Goal: Task Accomplishment & Management: Use online tool/utility

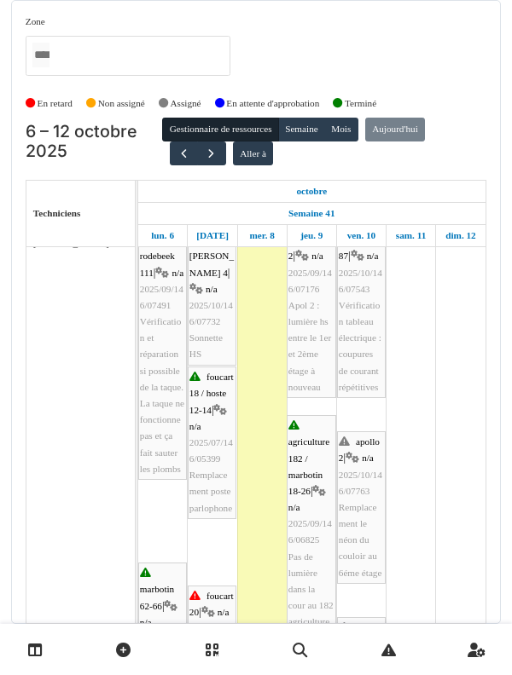
scroll to position [12, 0]
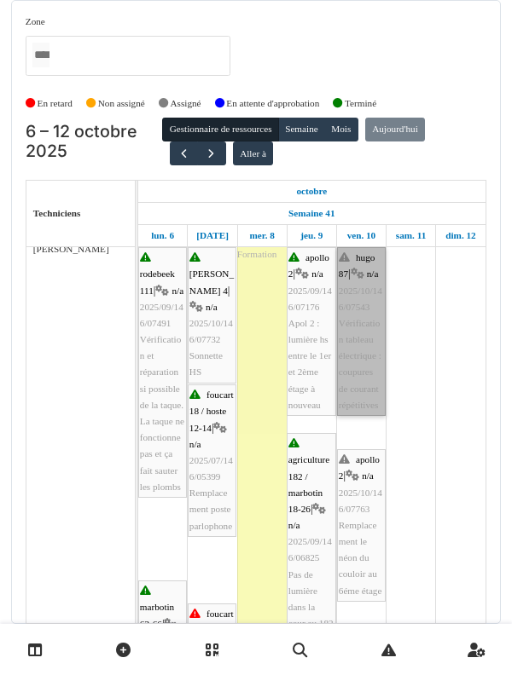
click at [354, 400] on link "hugo 87 | n/a 2025/10/146/07543 Vérification tableau électrique : coupures de c…" at bounding box center [361, 331] width 49 height 169
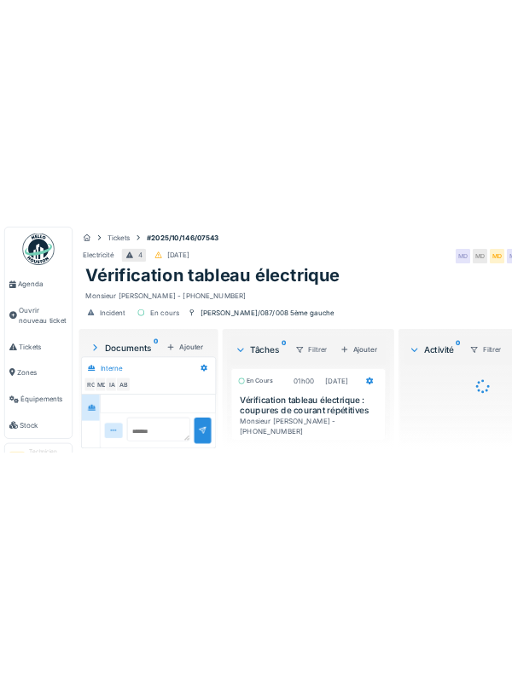
scroll to position [194, 0]
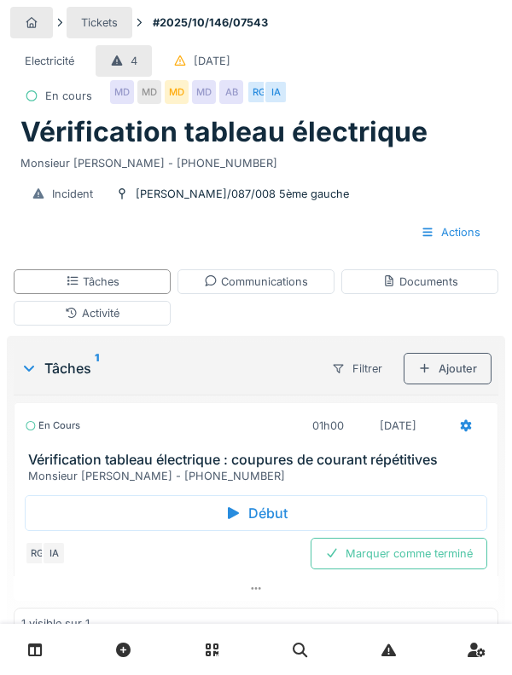
click at [63, 456] on h3 "Vérification tableau électrique : coupures de courant répétitives" at bounding box center [259, 460] width 462 height 16
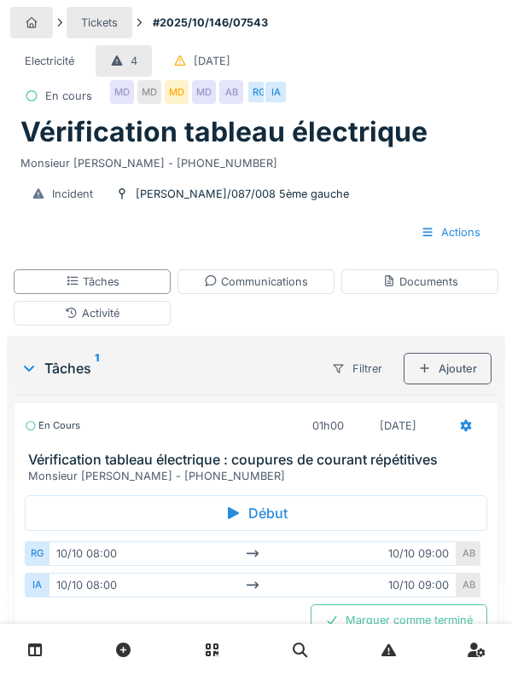
click at [58, 451] on div "En cours 01h00 10/10/2025 Vérification tableau électrique : coupures de courant…" at bounding box center [256, 443] width 484 height 83
click at [76, 465] on h3 "Vérification tableau électrique : coupures de courant répétitives" at bounding box center [259, 460] width 462 height 16
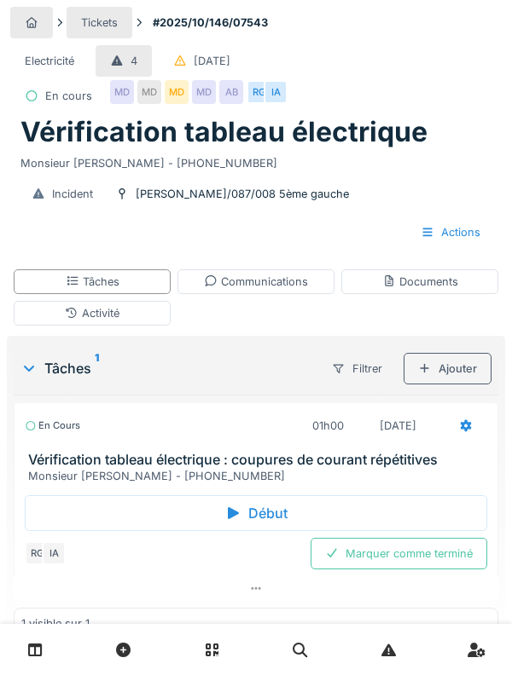
click at [67, 10] on div "Tickets" at bounding box center [99, 23] width 66 height 32
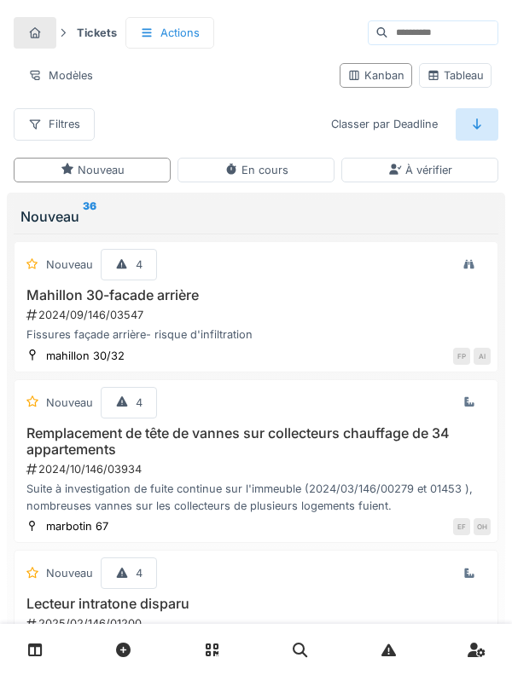
click at [51, 670] on link at bounding box center [35, 650] width 43 height 40
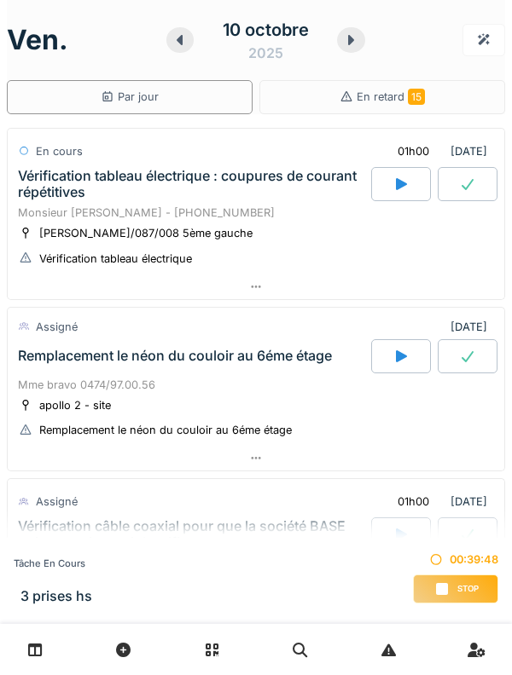
click at [467, 145] on div "01h00 [DATE]" at bounding box center [438, 152] width 111 height 32
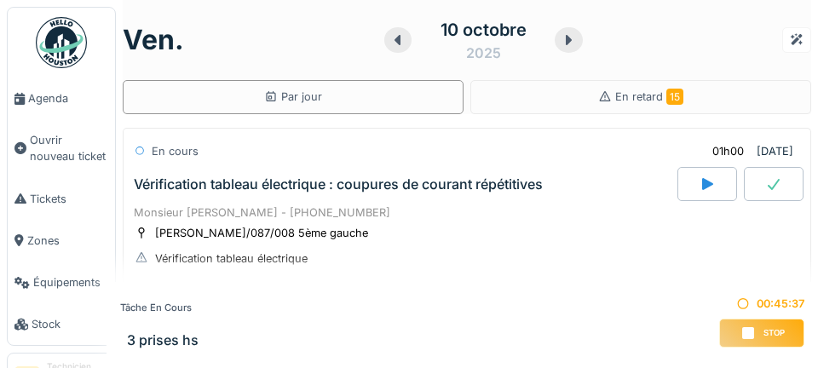
click at [62, 107] on link "Agenda" at bounding box center [61, 99] width 107 height 42
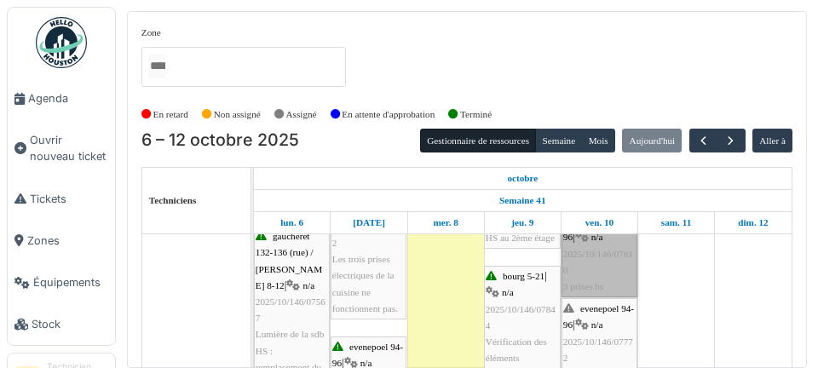
click at [609, 275] on link "evenepoel 94-96 | n/a 2025/10/146/07810 3 prises hs" at bounding box center [600, 254] width 76 height 87
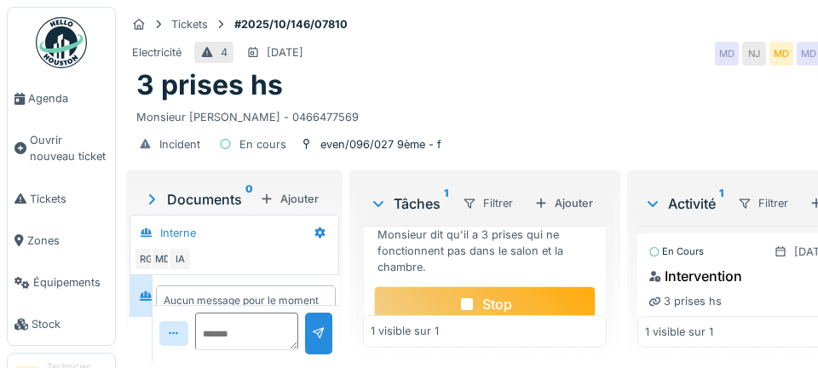
scroll to position [117, 0]
click at [524, 321] on div "Stop" at bounding box center [485, 303] width 222 height 36
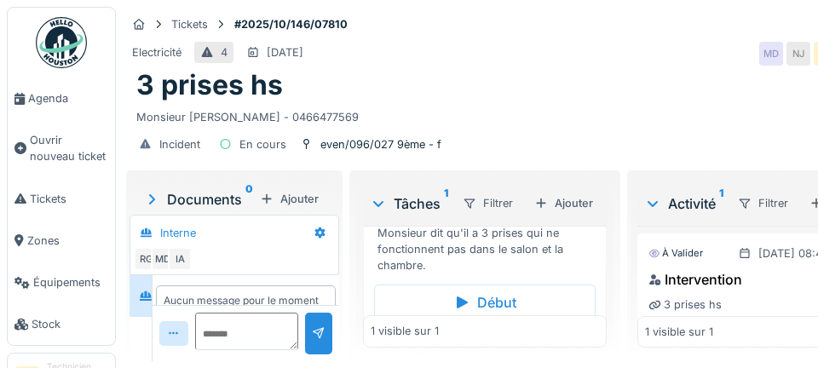
click at [279, 319] on div "Aucun message pour le moment … Soyez le premier !" at bounding box center [246, 308] width 165 height 31
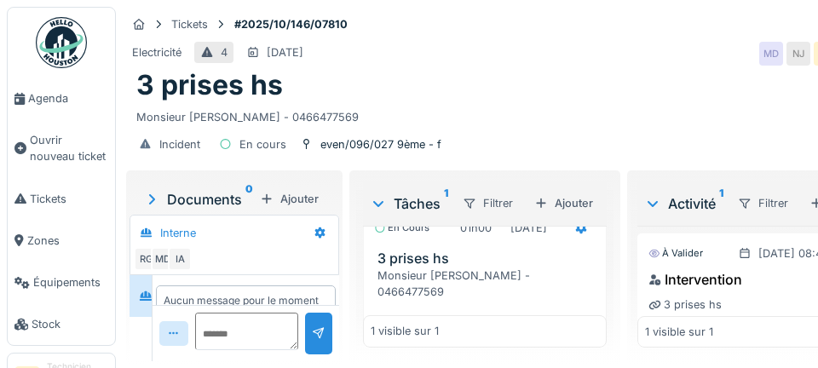
scroll to position [2, 0]
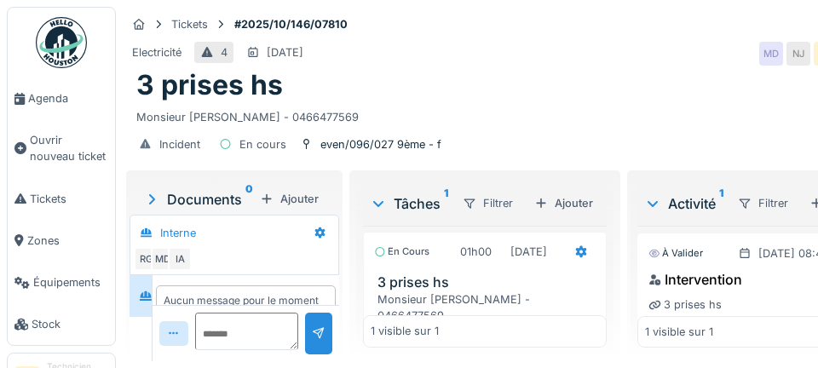
click at [567, 264] on div at bounding box center [581, 252] width 29 height 25
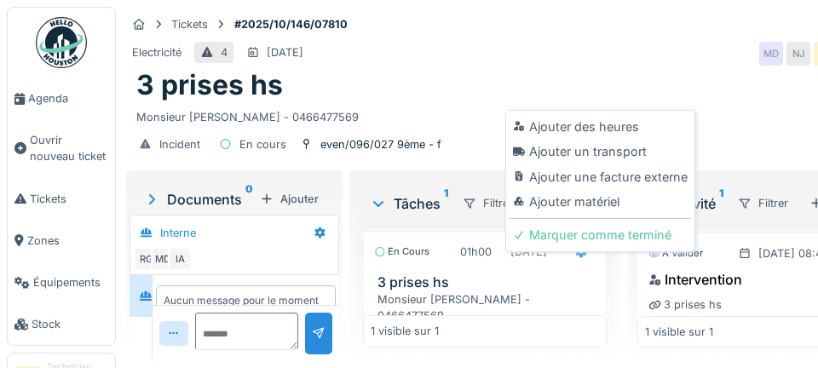
click at [613, 210] on div "Ajouter matériel" at bounding box center [601, 202] width 182 height 26
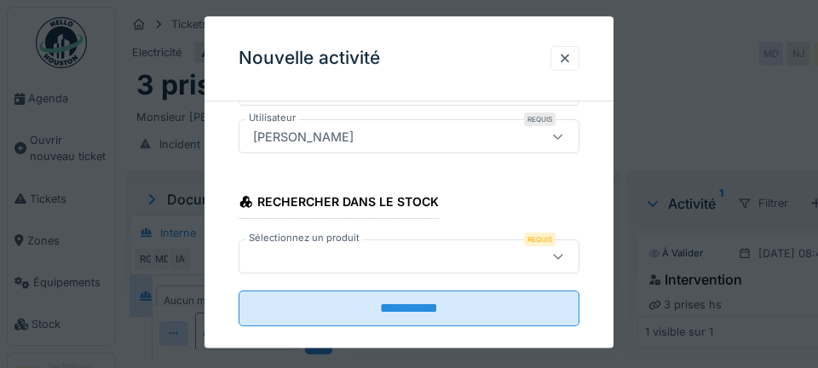
click at [323, 257] on div at bounding box center [386, 256] width 280 height 19
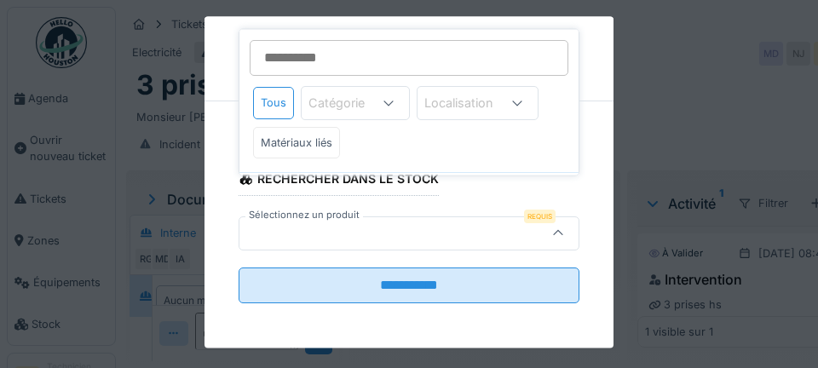
scroll to position [250, 0]
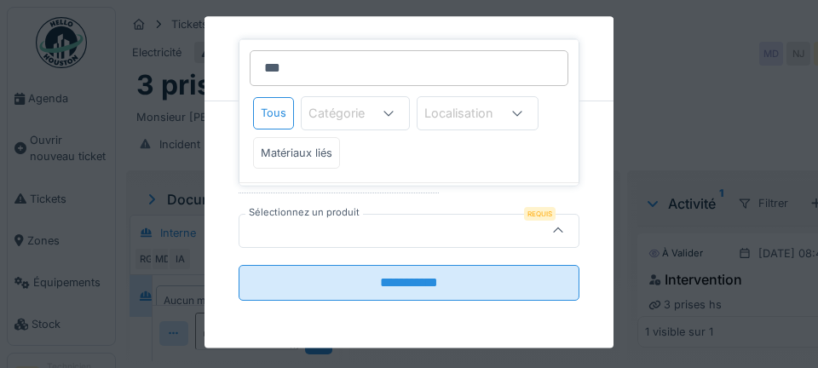
type input "****"
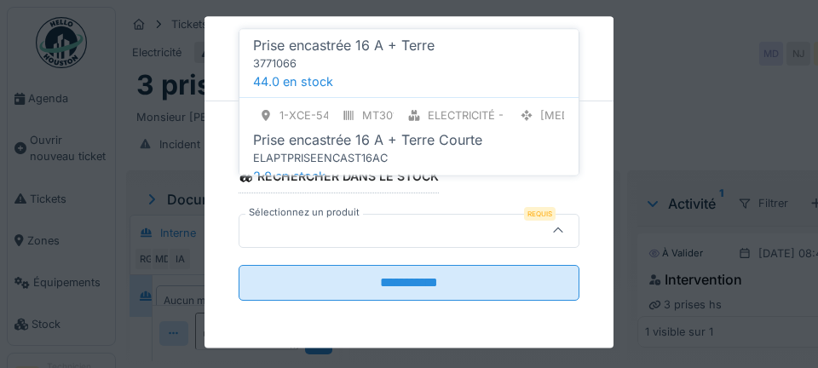
scroll to position [279, 0]
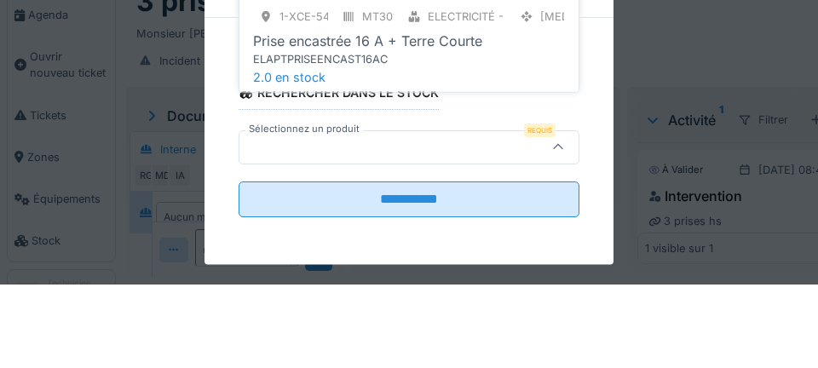
click at [457, 141] on div "ELAPTPRISEENCAST16AC" at bounding box center [409, 144] width 312 height 16
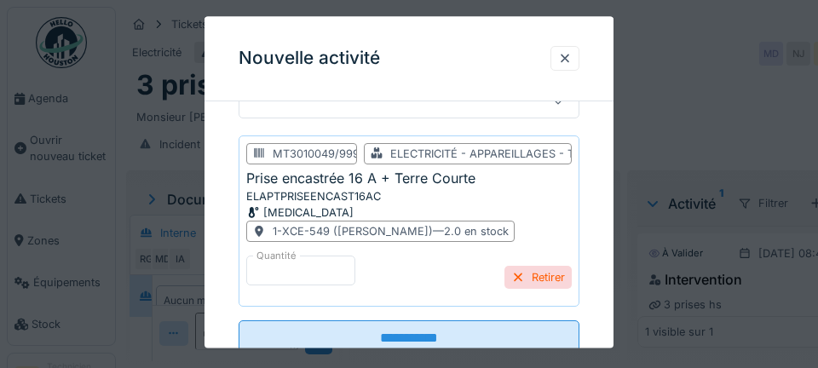
scroll to position [390, 0]
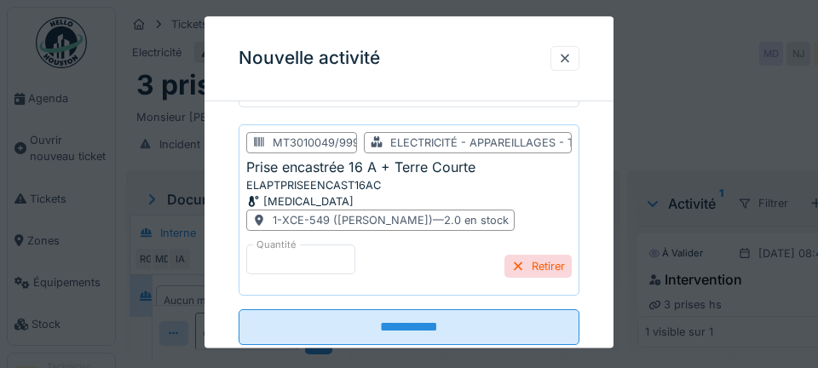
click at [451, 324] on input "**********" at bounding box center [409, 327] width 341 height 36
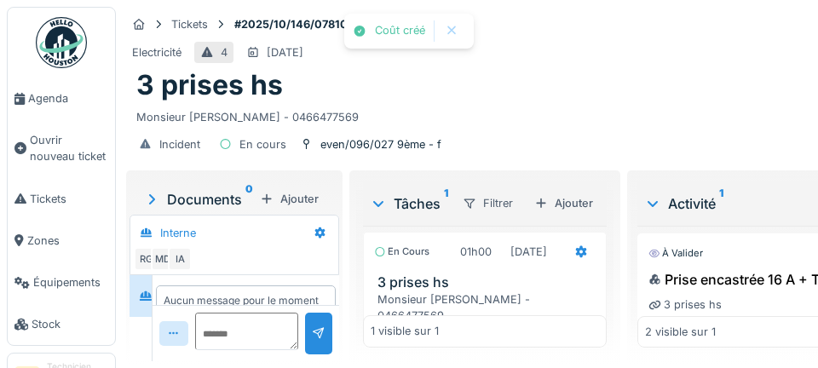
scroll to position [0, 0]
click at [228, 320] on div "Aucun message pour le moment … Soyez le premier !" at bounding box center [246, 308] width 165 height 31
click at [232, 324] on div "Aucun message pour le moment … Soyez le premier !" at bounding box center [246, 308] width 165 height 31
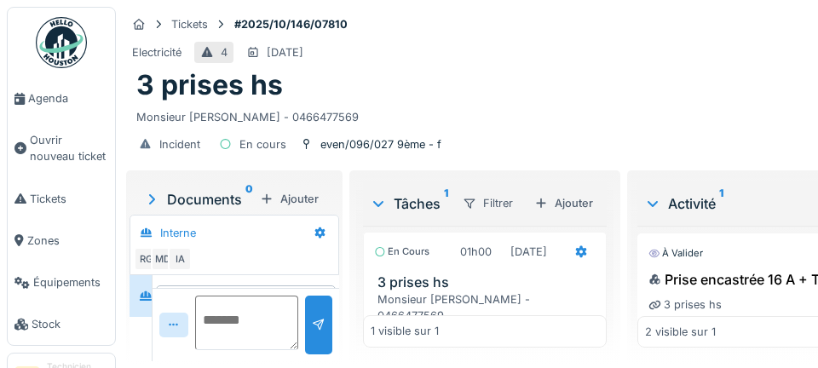
click at [242, 350] on textarea at bounding box center [247, 323] width 104 height 55
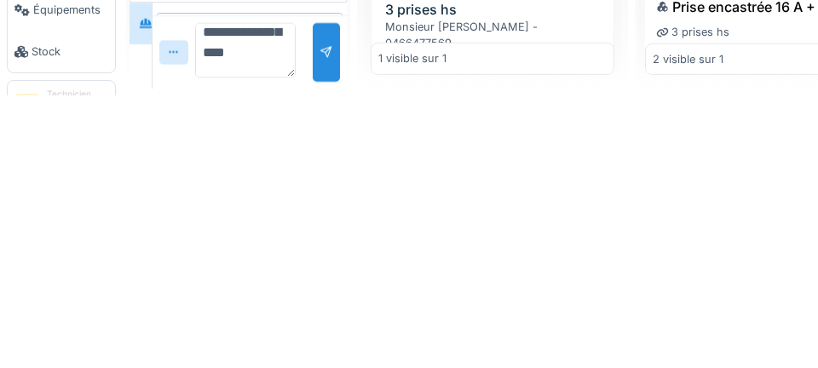
scroll to position [142, 0]
type textarea "**********"
click at [324, 333] on div at bounding box center [326, 325] width 27 height 59
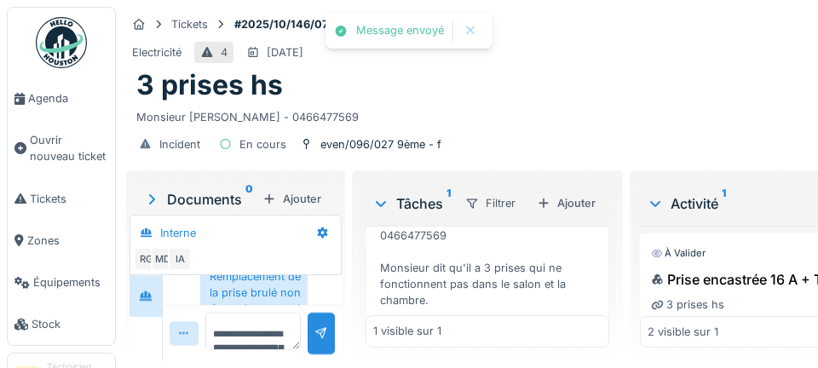
scroll to position [87, 0]
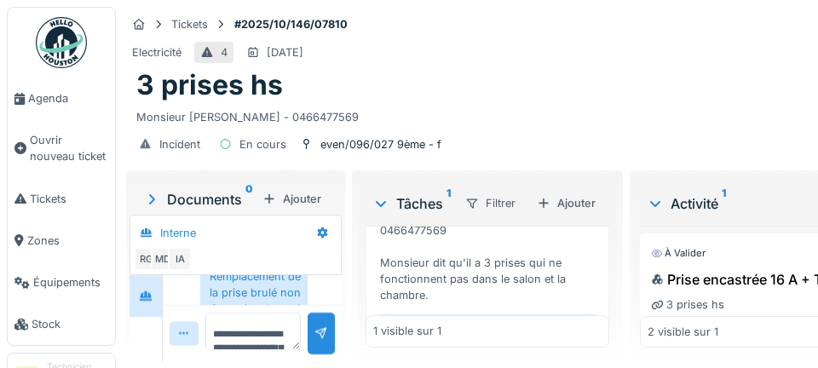
click at [546, 357] on div "Marquer comme terminé" at bounding box center [517, 368] width 161 height 23
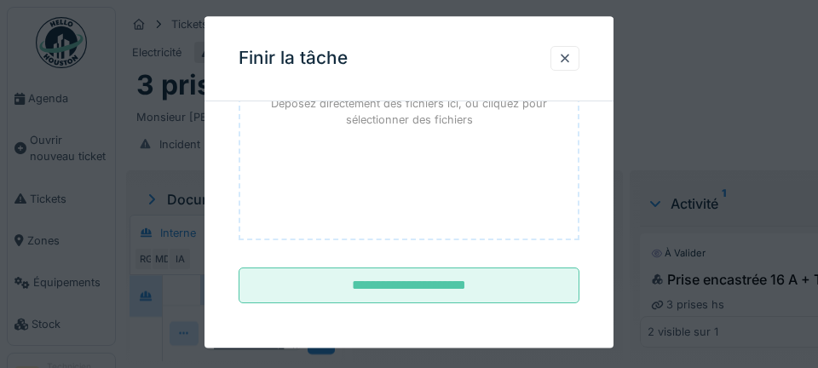
scroll to position [280, 0]
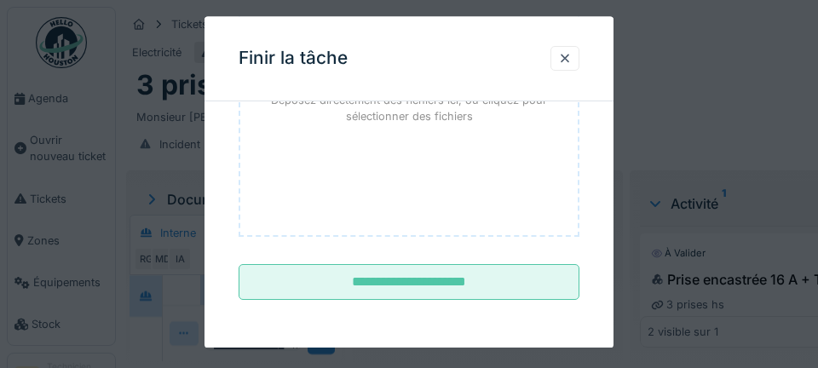
click at [446, 285] on input "**********" at bounding box center [409, 283] width 341 height 36
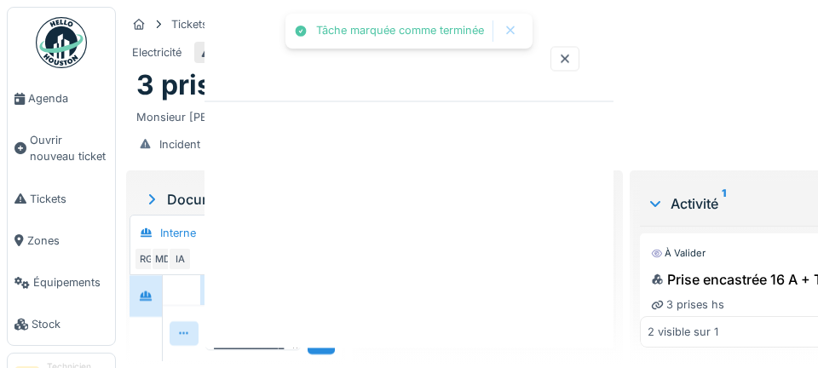
scroll to position [0, 0]
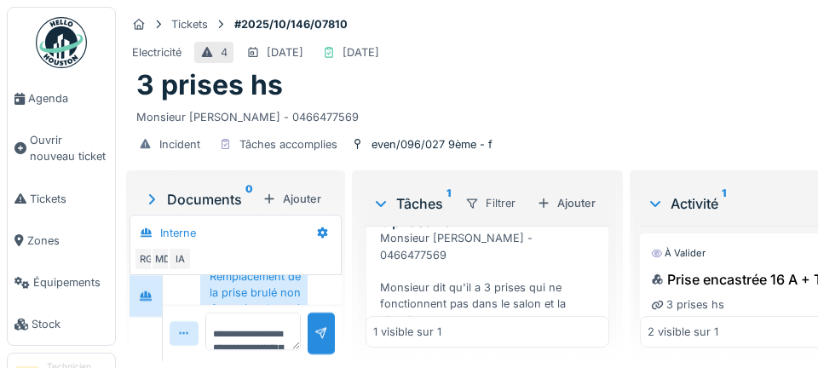
click at [66, 110] on link "Agenda" at bounding box center [61, 99] width 107 height 42
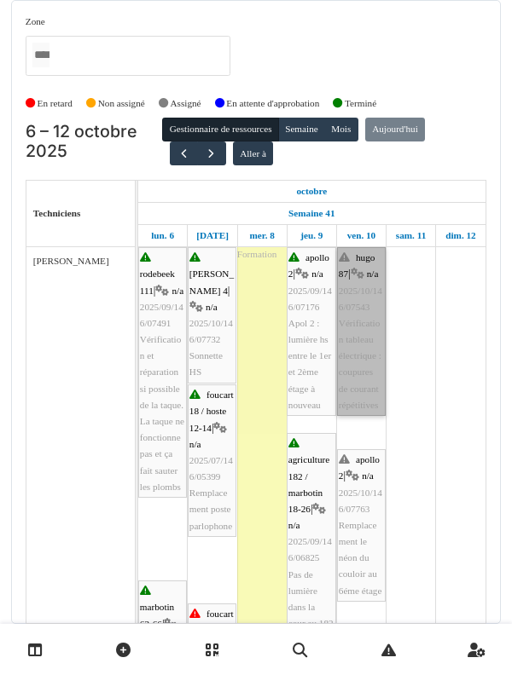
click at [344, 393] on link "hugo 87 | n/a 2025/10/146/07543 Vérification tableau électrique : coupures de c…" at bounding box center [361, 331] width 49 height 169
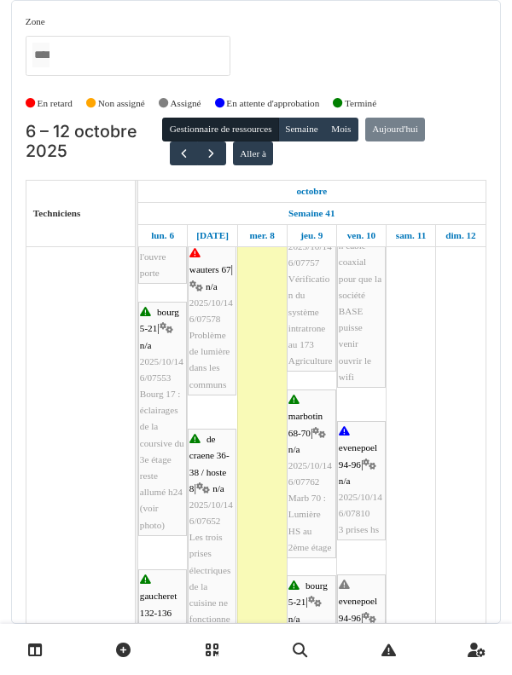
scroll to position [498, 0]
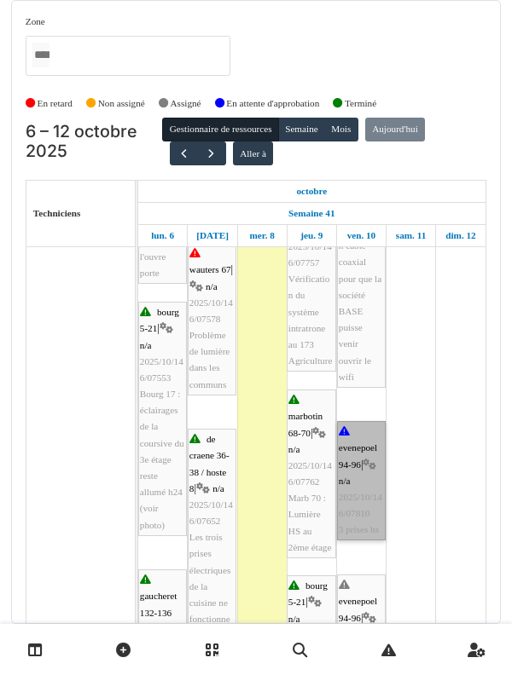
click at [352, 492] on link "evenepoel 94-96 | n/a 2025/10/146/07810 3 prises hs" at bounding box center [361, 480] width 49 height 119
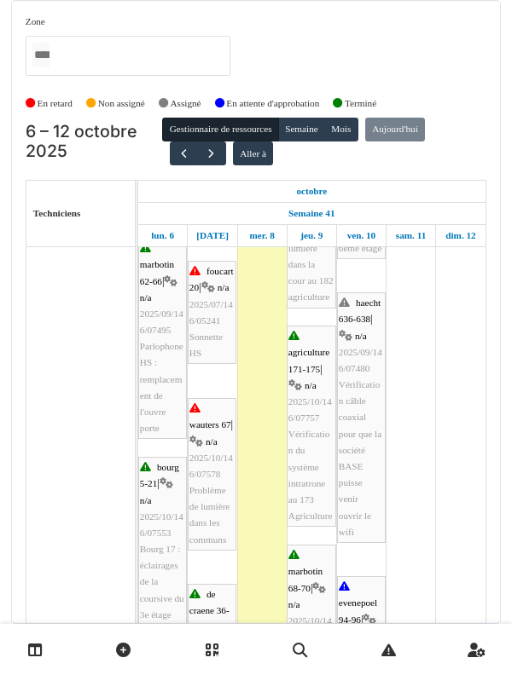
scroll to position [343, 0]
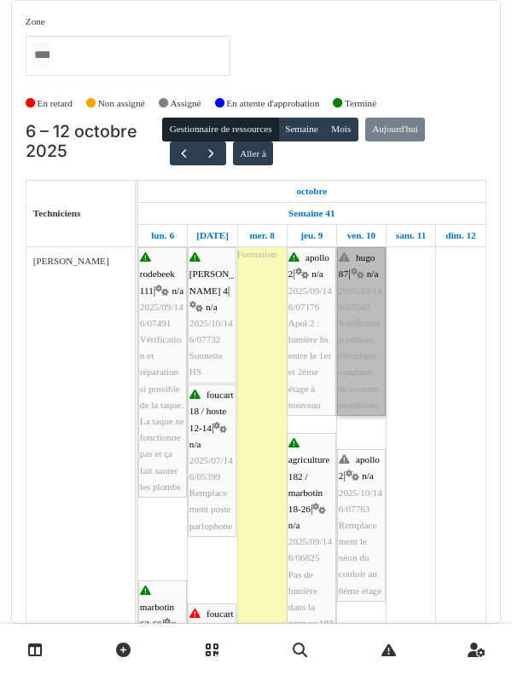
click at [350, 355] on link "hugo 87 | n/a 2025/10/146/07543 Vérification tableau électrique : coupures de c…" at bounding box center [361, 331] width 49 height 169
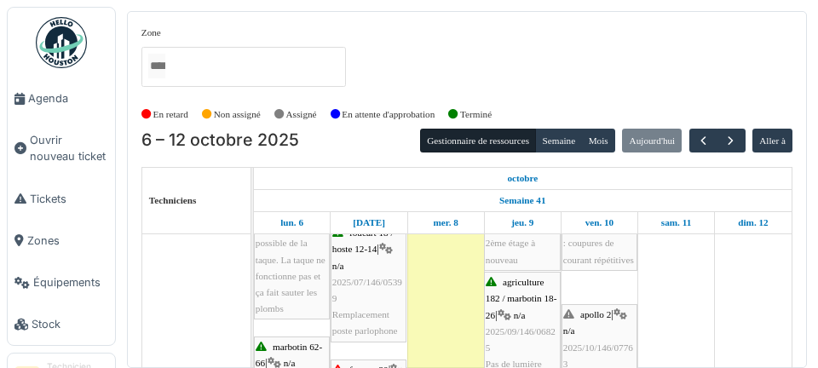
scroll to position [100, 0]
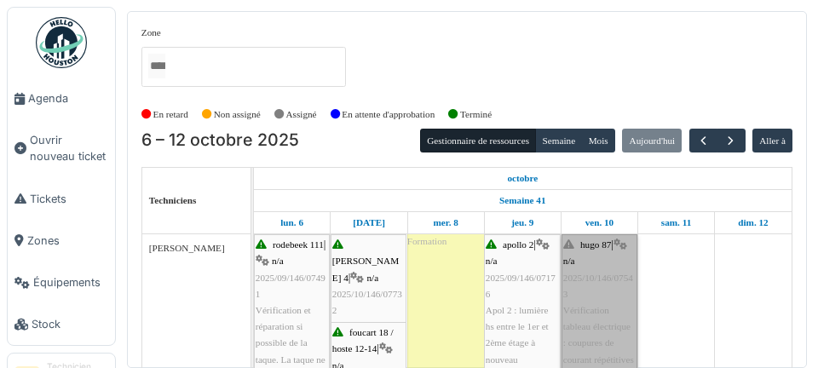
click at [511, 280] on link "hugo 87 | n/a 2025/10/146/07543 Vérification tableau électrique : coupures de c…" at bounding box center [600, 302] width 76 height 136
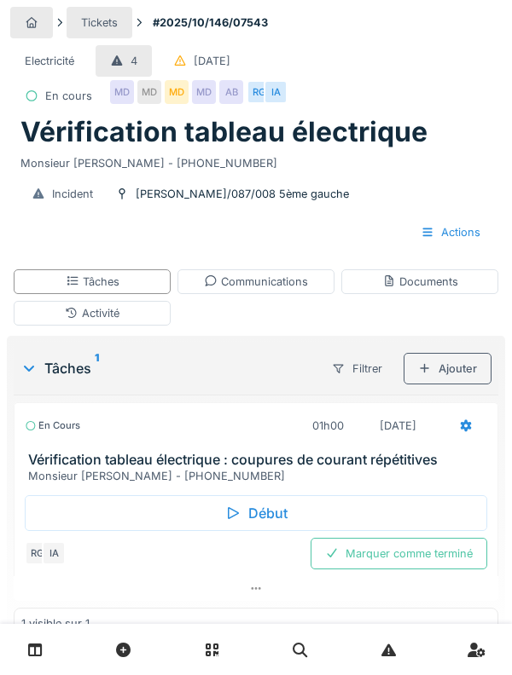
click at [275, 512] on div "Début" at bounding box center [256, 513] width 462 height 36
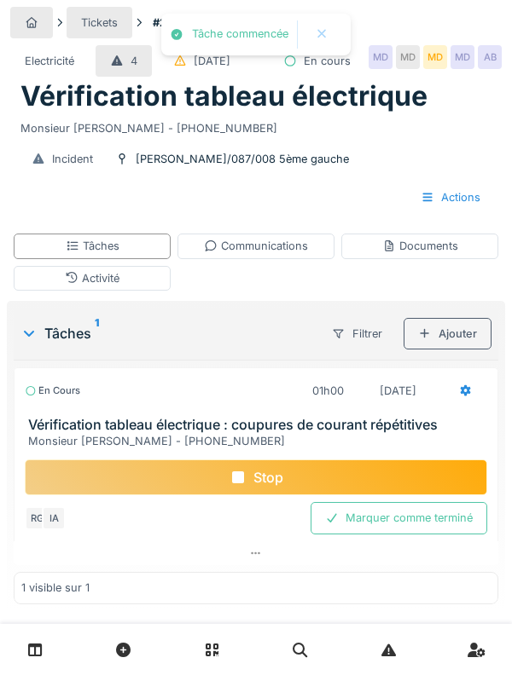
click at [466, 396] on icon at bounding box center [465, 390] width 11 height 12
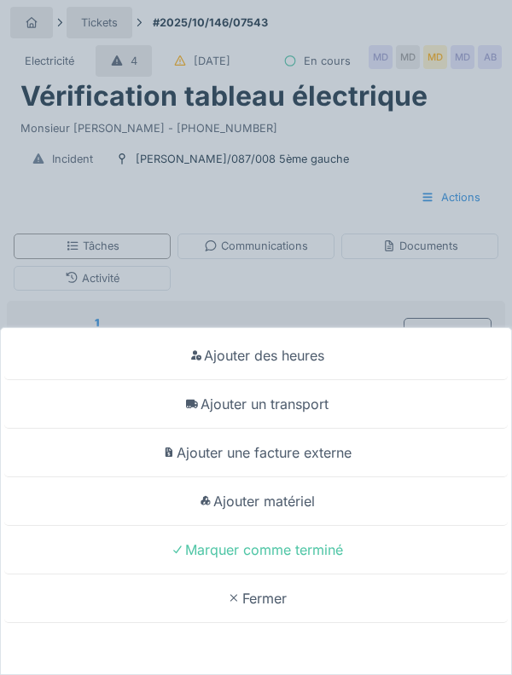
click at [334, 411] on div "Ajouter un transport" at bounding box center [255, 404] width 503 height 49
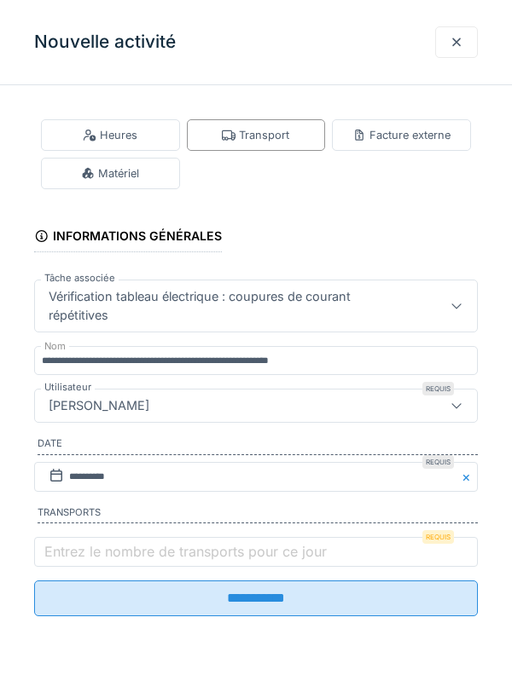
click at [83, 553] on label "Entrez le nombre de transports pour ce jour" at bounding box center [185, 551] width 289 height 20
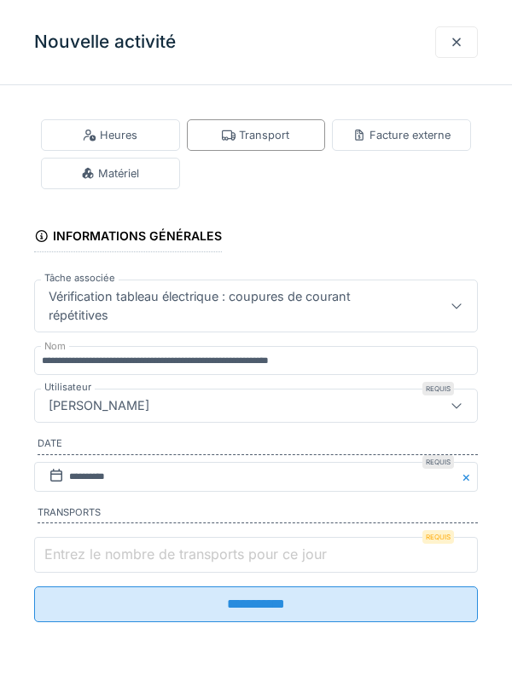
click at [83, 553] on input "Entrez le nombre de transports pour ce jour" at bounding box center [255, 555] width 443 height 36
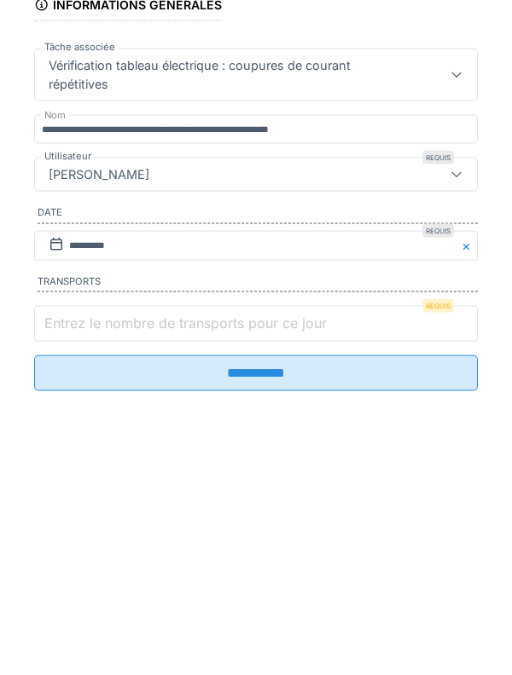
scroll to position [64, 0]
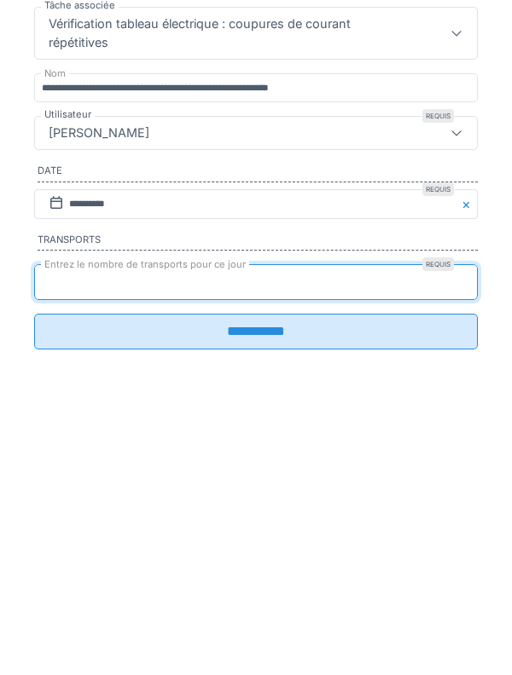
type input "*"
click at [34, 587] on input "**********" at bounding box center [255, 605] width 443 height 36
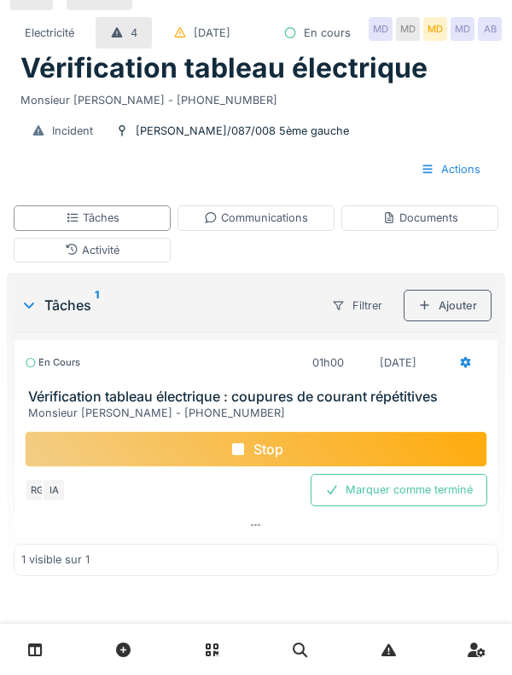
click at [49, 389] on h3 "Vérification tableau électrique : coupures de courant répétitives" at bounding box center [259, 397] width 462 height 16
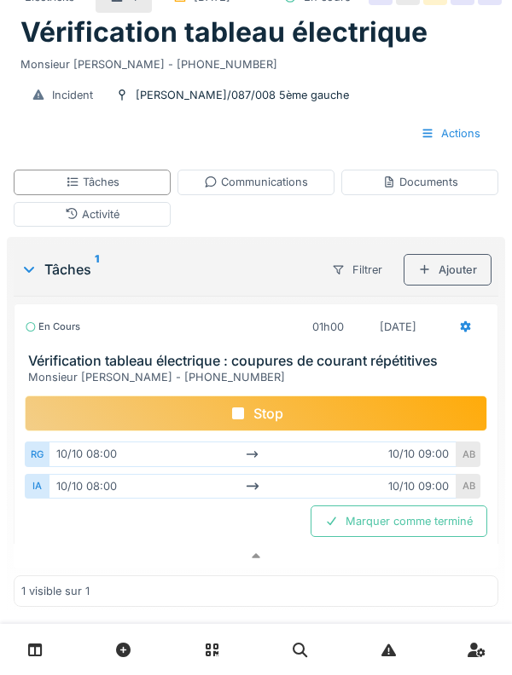
click at [57, 334] on div "En cours" at bounding box center [52, 327] width 55 height 14
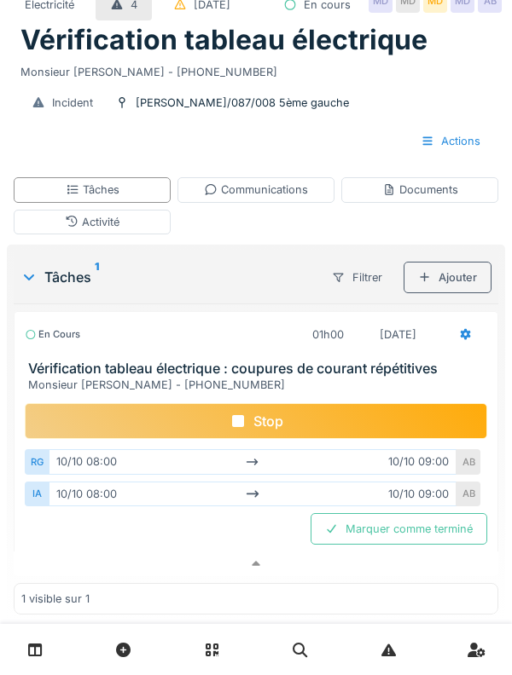
scroll to position [0, 0]
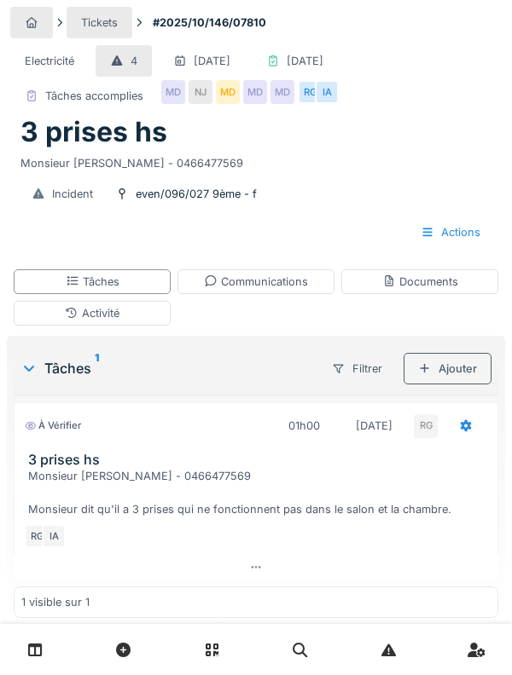
click at [54, 291] on div "Tâches" at bounding box center [92, 281] width 157 height 25
click at [55, 307] on div "Activité" at bounding box center [92, 313] width 157 height 25
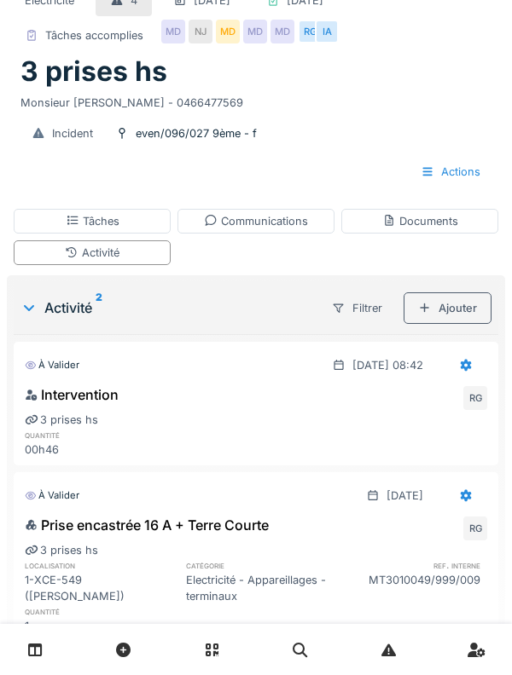
scroll to position [83, 0]
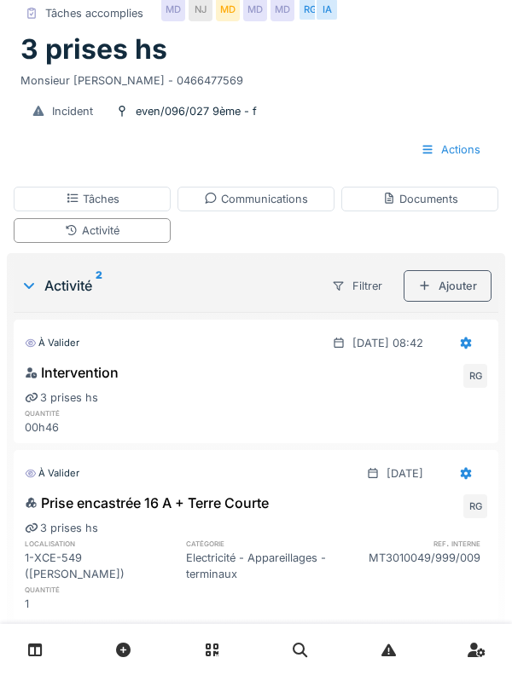
click at [425, 284] on div at bounding box center [425, 286] width 14 height 16
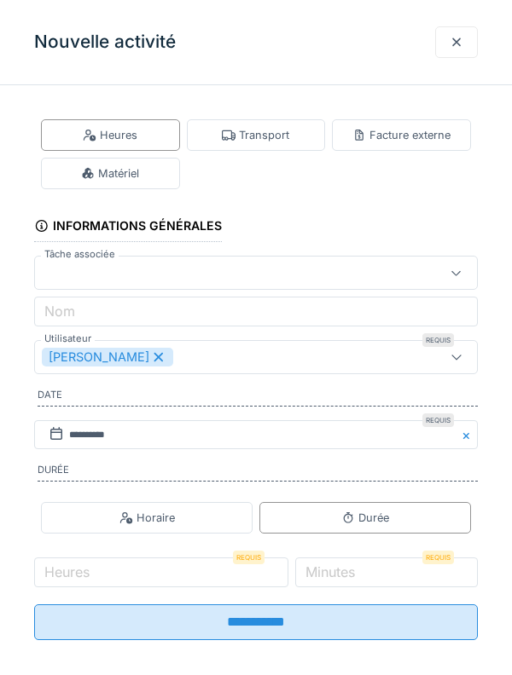
click at [234, 148] on div "Transport" at bounding box center [256, 135] width 139 height 32
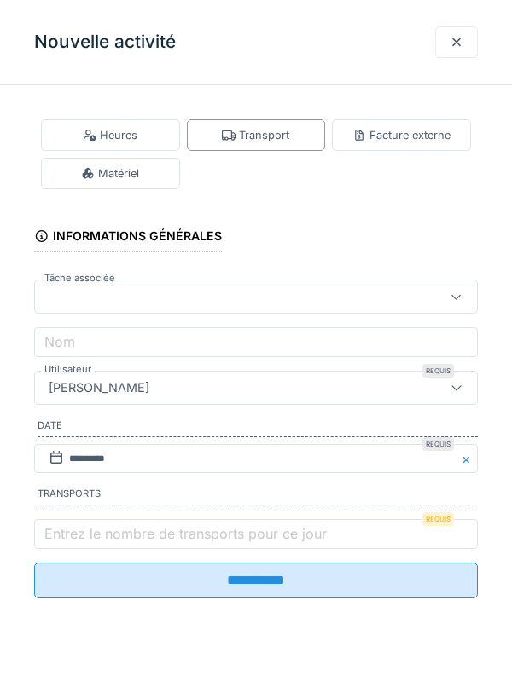
click at [85, 544] on label "Entrez le nombre de transports pour ce jour" at bounding box center [185, 533] width 289 height 20
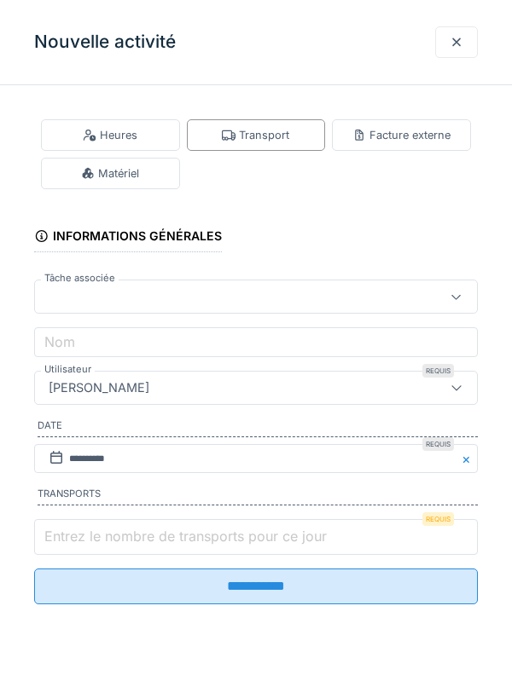
click at [85, 544] on input "Entrez le nombre de transports pour ce jour" at bounding box center [255, 537] width 443 height 36
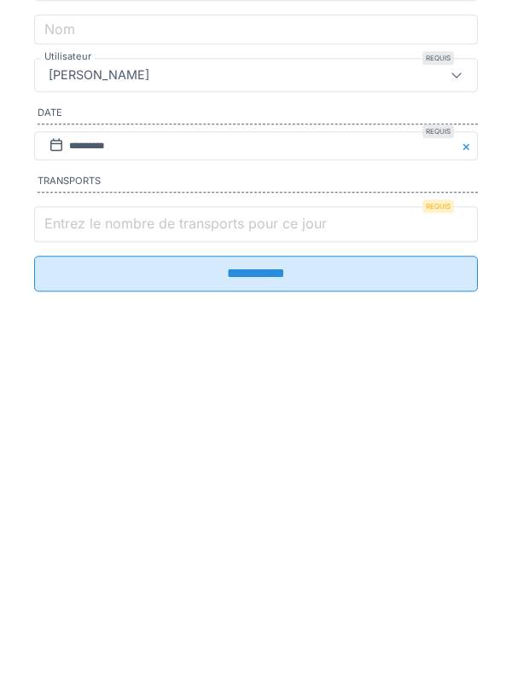
scroll to position [165, 0]
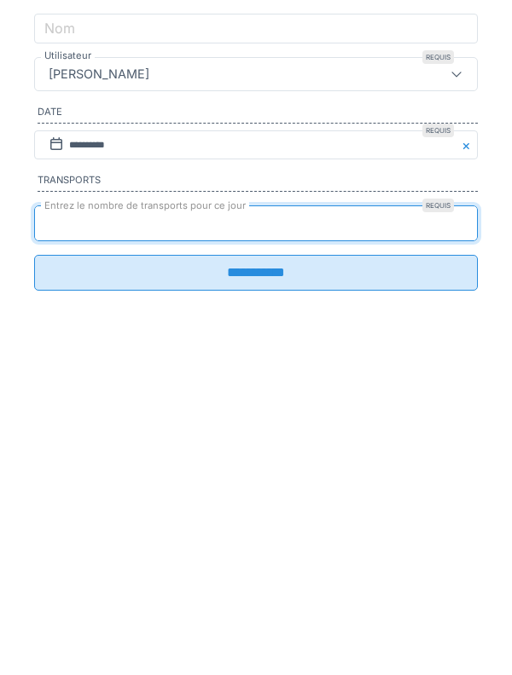
type input "*"
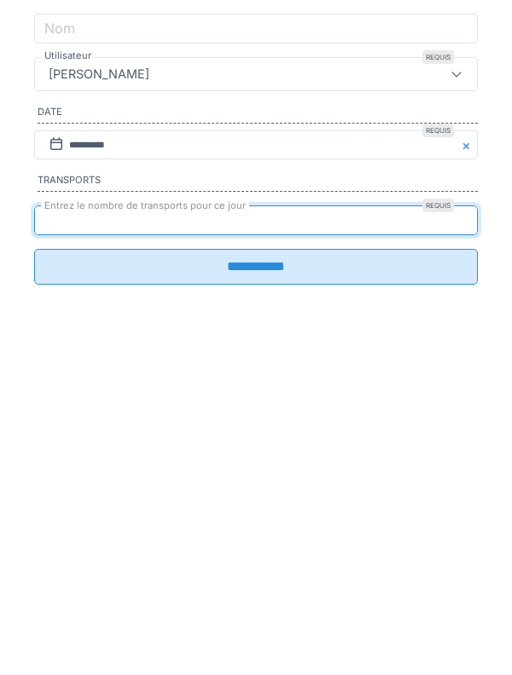
click at [70, 593] on input "**********" at bounding box center [255, 581] width 443 height 36
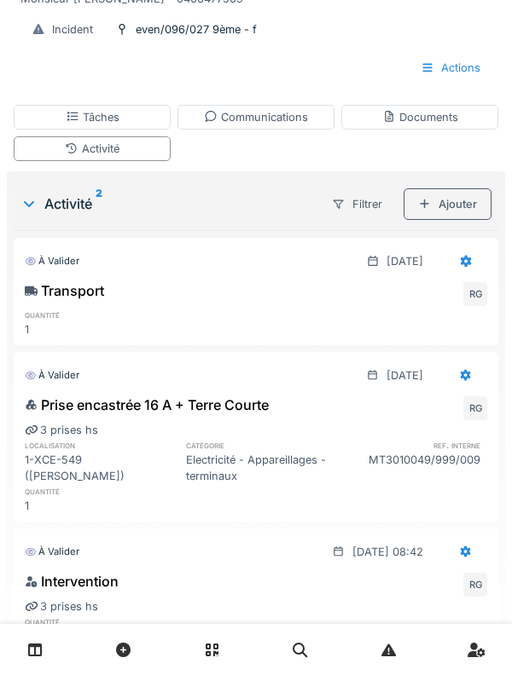
scroll to position [197, 0]
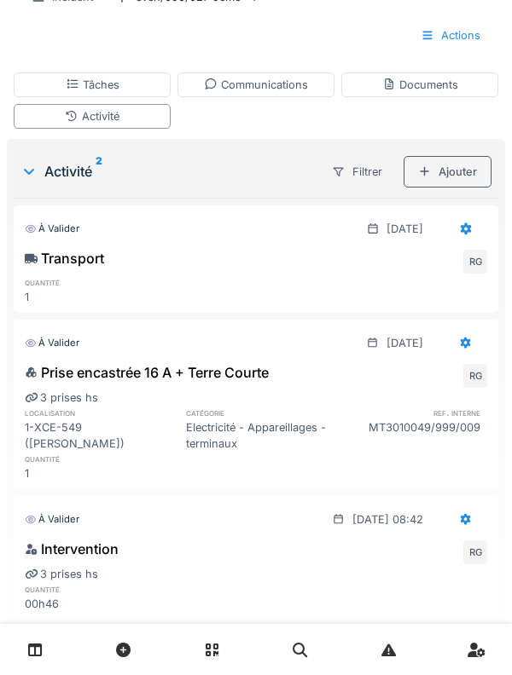
click at [442, 173] on div "Ajouter" at bounding box center [447, 172] width 88 height 32
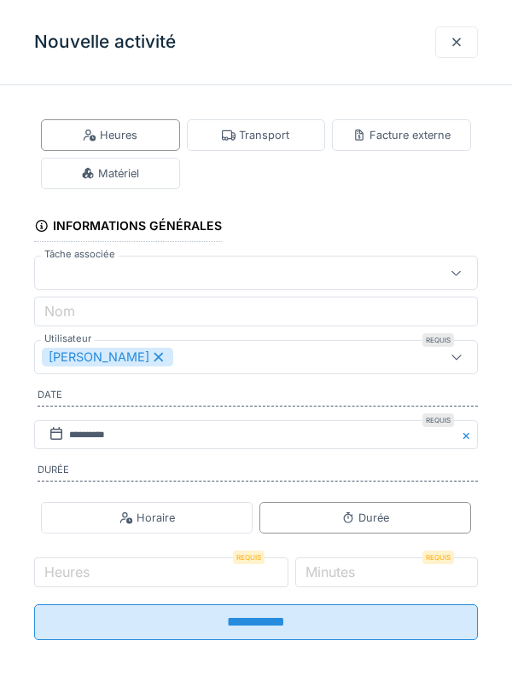
click at [156, 361] on div "[PERSON_NAME]" at bounding box center [107, 357] width 131 height 19
click at [105, 358] on div "Utilisateurs" at bounding box center [86, 357] width 89 height 19
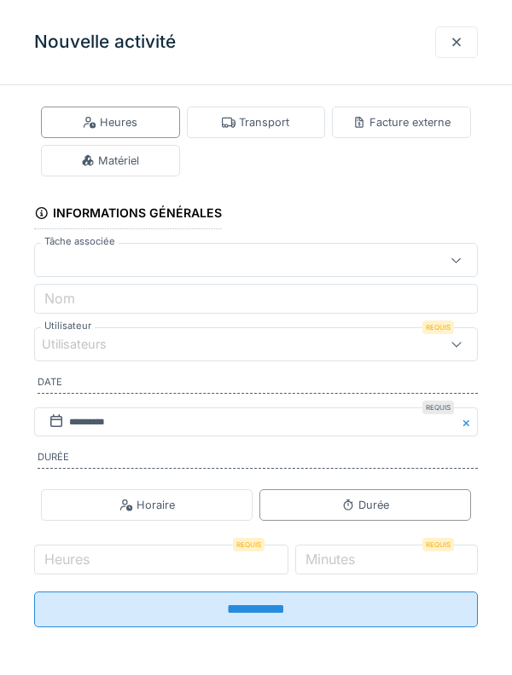
click at [64, 292] on label "Nom" at bounding box center [60, 298] width 38 height 20
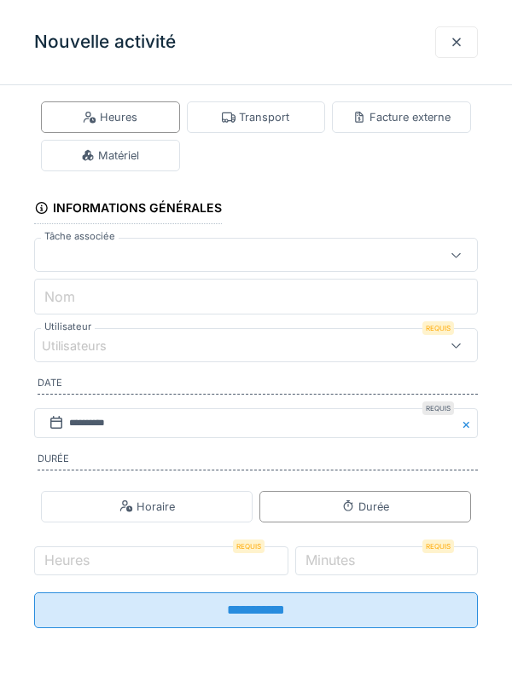
click at [64, 292] on input "Nom" at bounding box center [255, 297] width 443 height 36
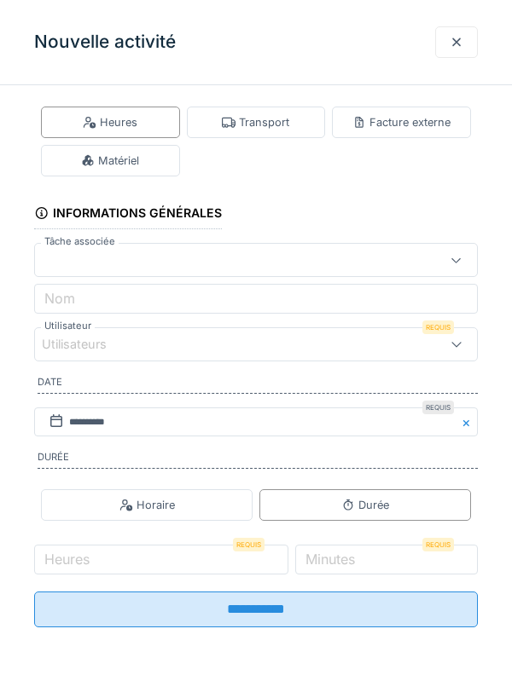
click at [56, 336] on div "Utilisateurs" at bounding box center [86, 344] width 89 height 19
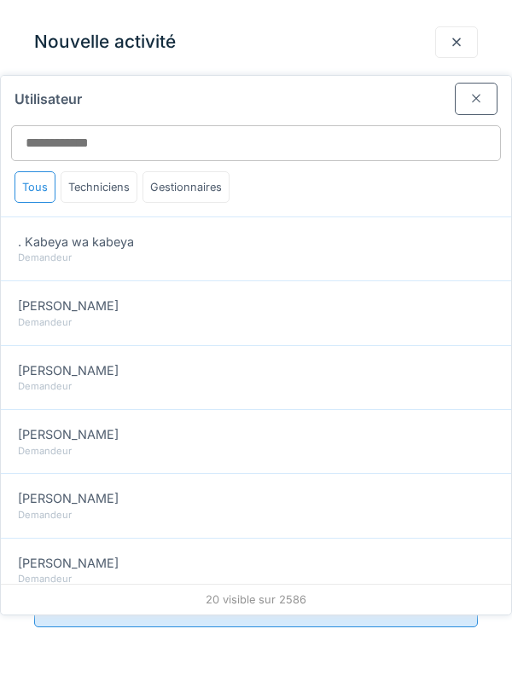
click at [487, 83] on div at bounding box center [475, 99] width 43 height 32
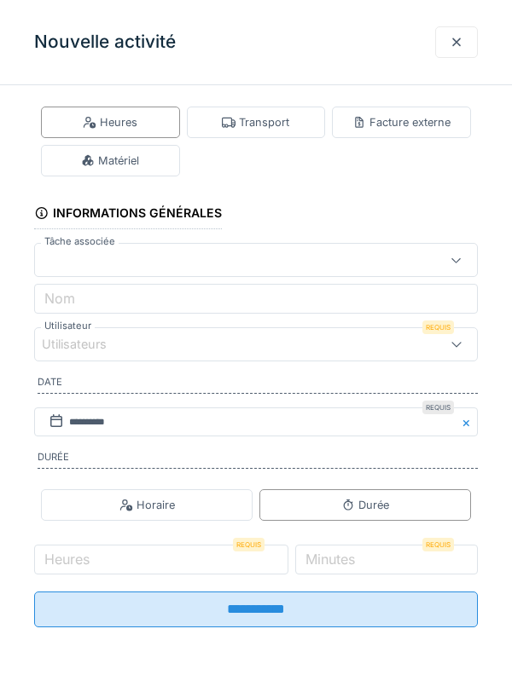
click at [66, 327] on label "Utilisateur" at bounding box center [68, 326] width 54 height 14
click at [66, 335] on div "Utilisateurs" at bounding box center [86, 344] width 89 height 19
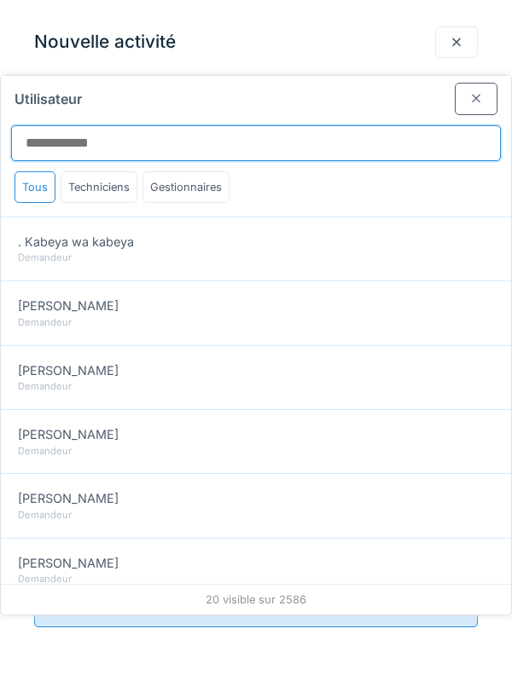
click at [58, 125] on input "Utilisateur" at bounding box center [255, 143] width 489 height 36
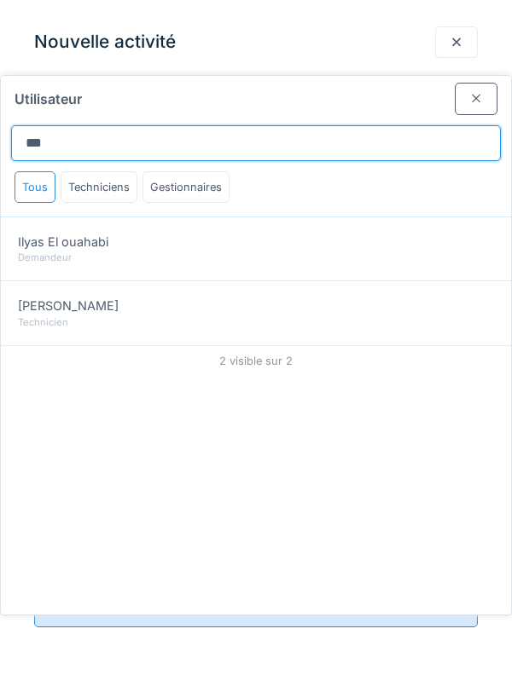
type input "***"
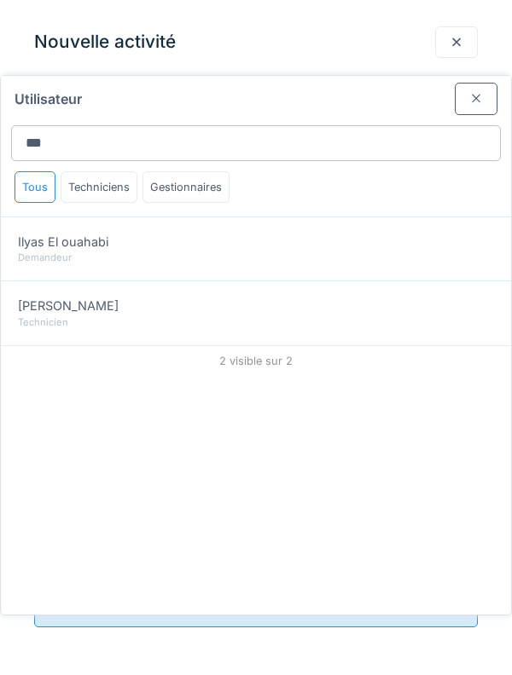
click at [56, 297] on span "Ilyas Allam hanin" at bounding box center [68, 306] width 101 height 19
type input "*****"
click at [188, 433] on div "Utilisateur Tous Techniciens Gestionnaires Ilyas El ouahabi Demandeur Ilyas All…" at bounding box center [256, 345] width 510 height 539
click at [464, 83] on div at bounding box center [475, 99] width 43 height 32
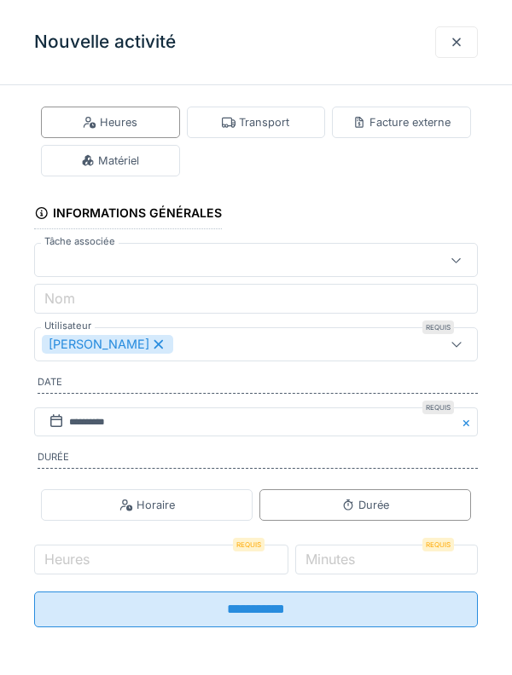
scroll to position [0, 0]
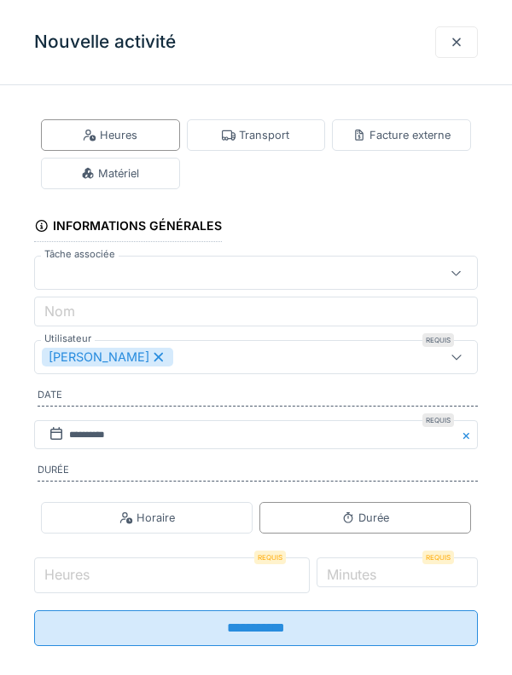
click at [59, 564] on input "Heures" at bounding box center [171, 576] width 275 height 36
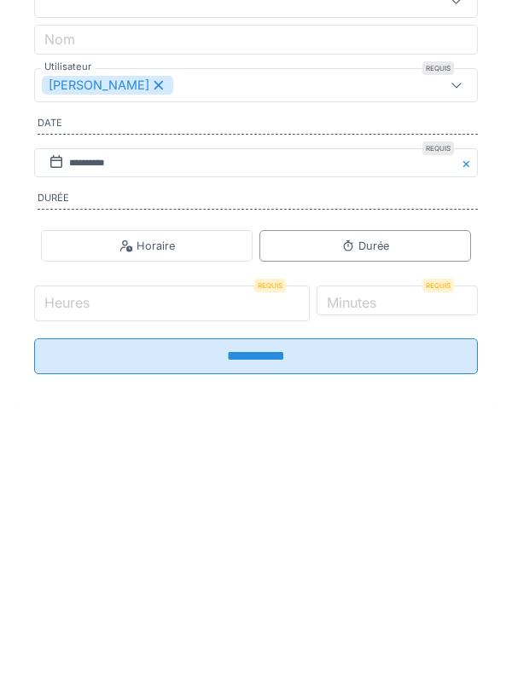
scroll to position [218, 0]
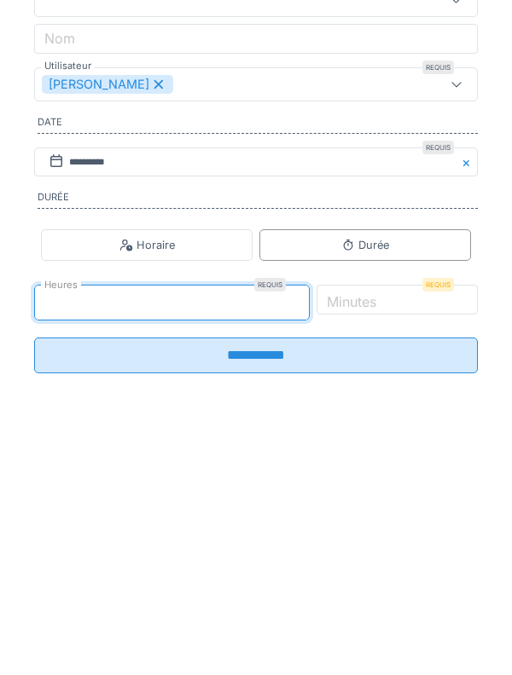
type input "*"
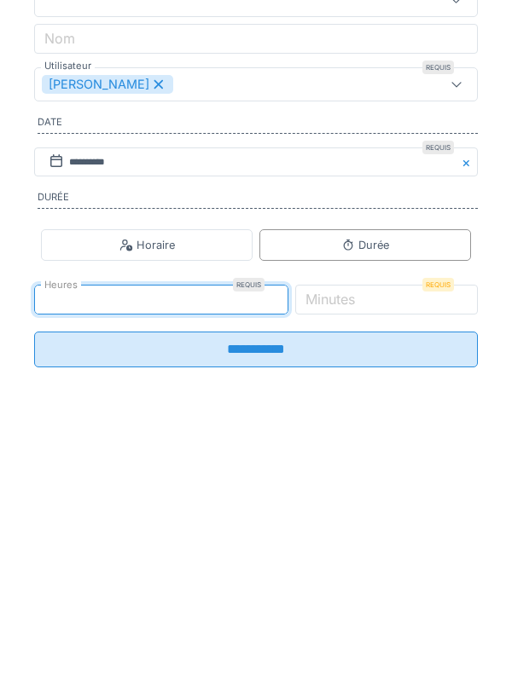
click at [358, 570] on label "Minutes" at bounding box center [330, 572] width 56 height 20
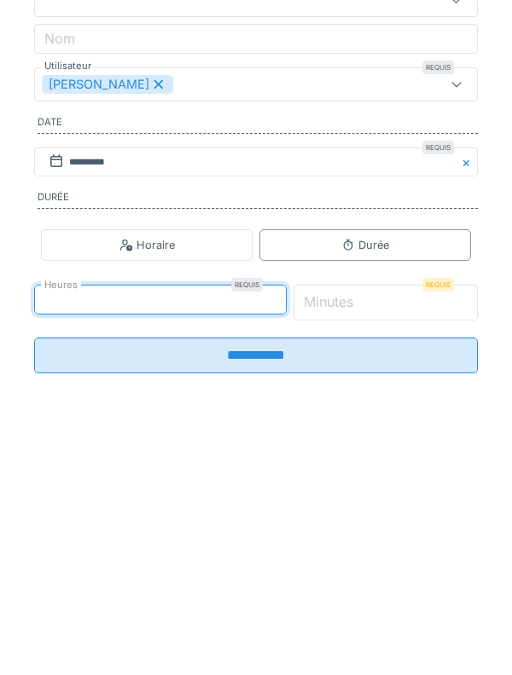
click at [378, 570] on input "*" at bounding box center [385, 576] width 185 height 36
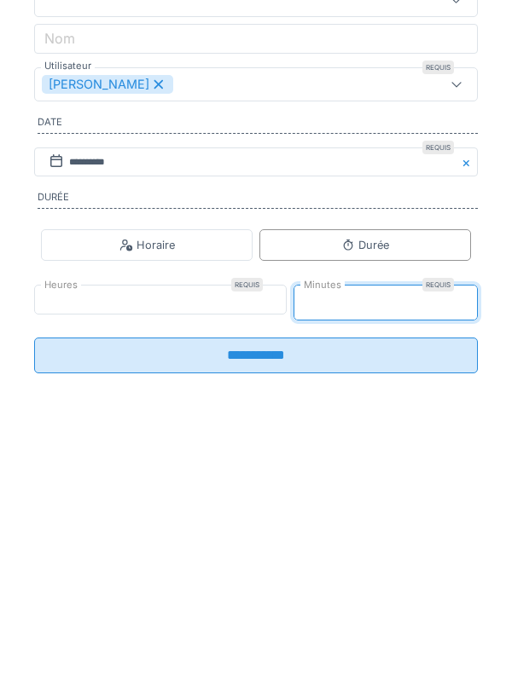
scroll to position [25, 0]
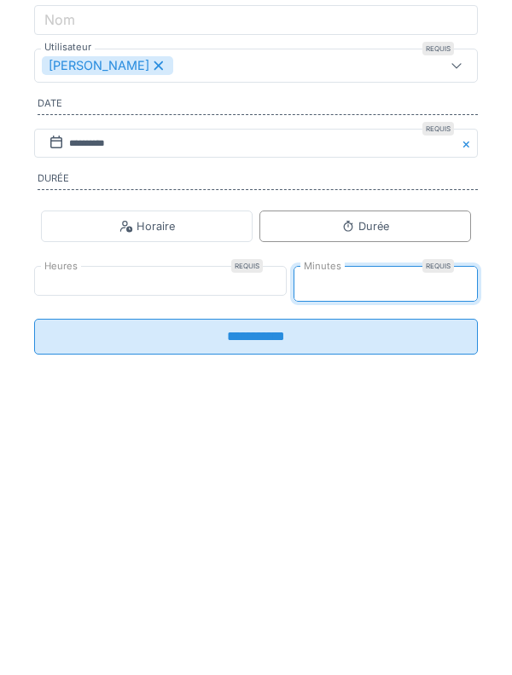
type input "**"
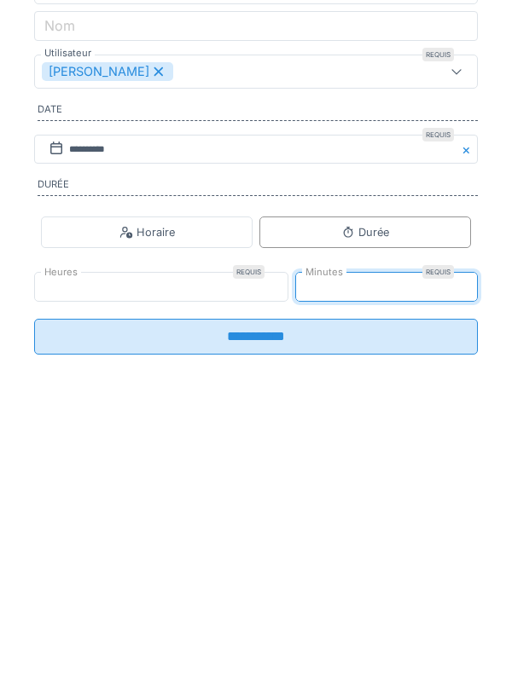
click at [84, 599] on input "**********" at bounding box center [255, 610] width 443 height 36
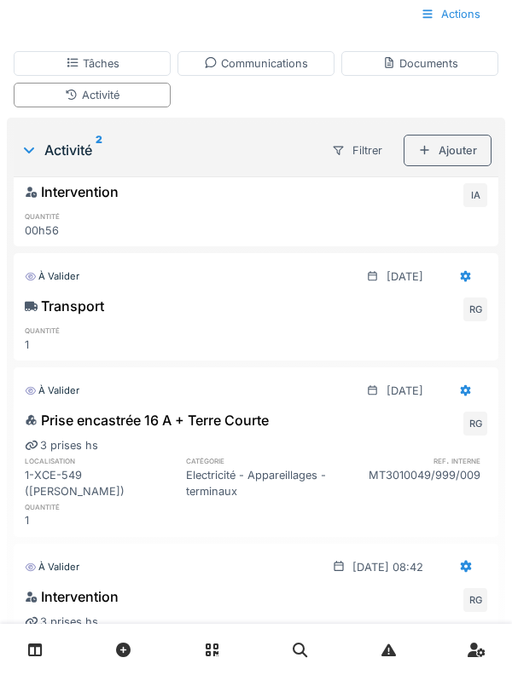
scroll to position [0, 0]
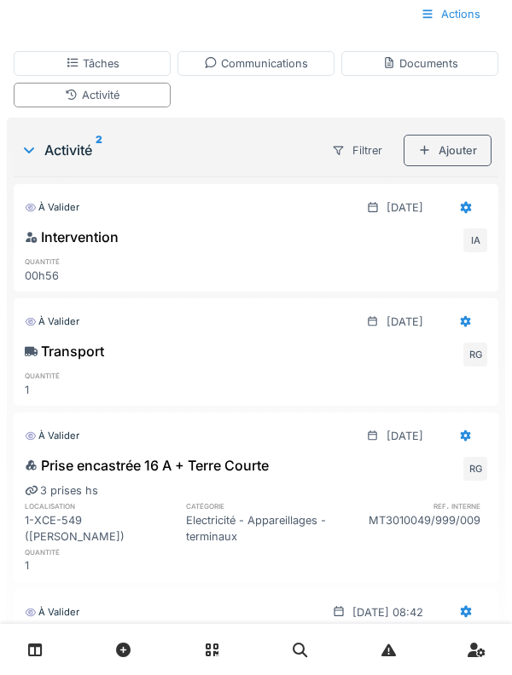
click at [463, 199] on div at bounding box center [465, 208] width 43 height 32
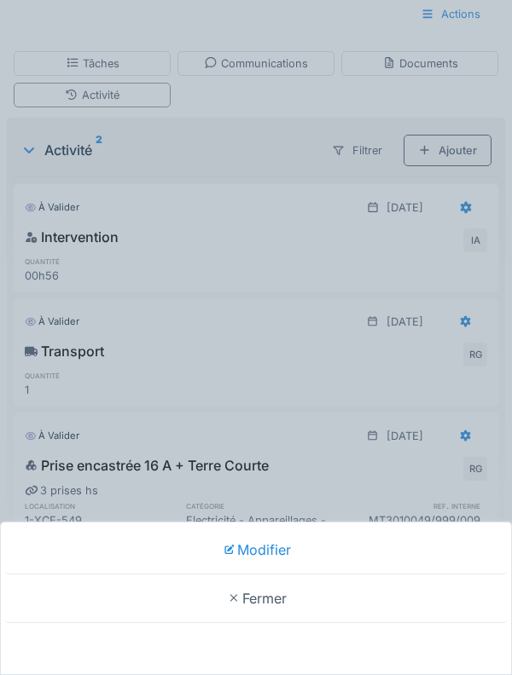
click at [225, 548] on icon at bounding box center [228, 549] width 9 height 9
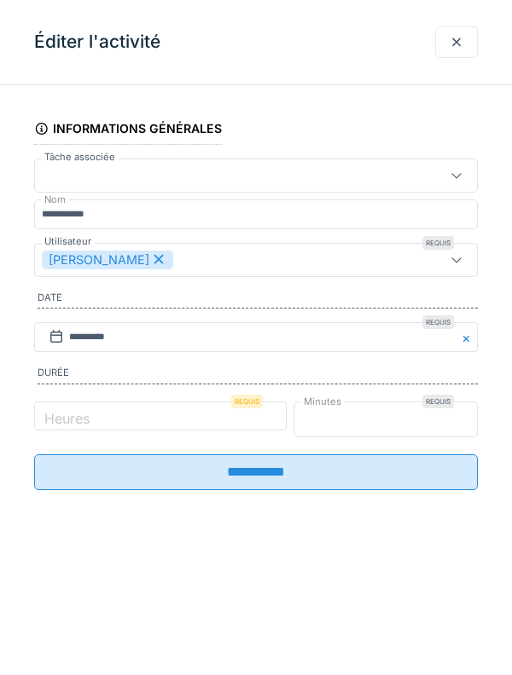
click at [356, 419] on input "**" at bounding box center [385, 420] width 185 height 36
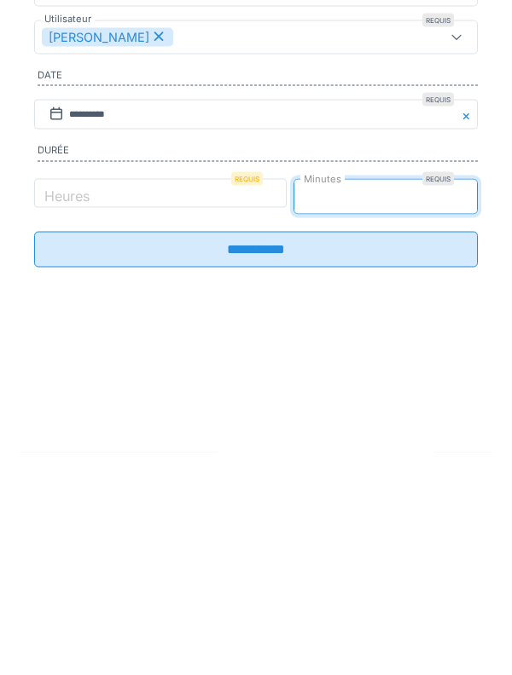
type input "*"
type input "**"
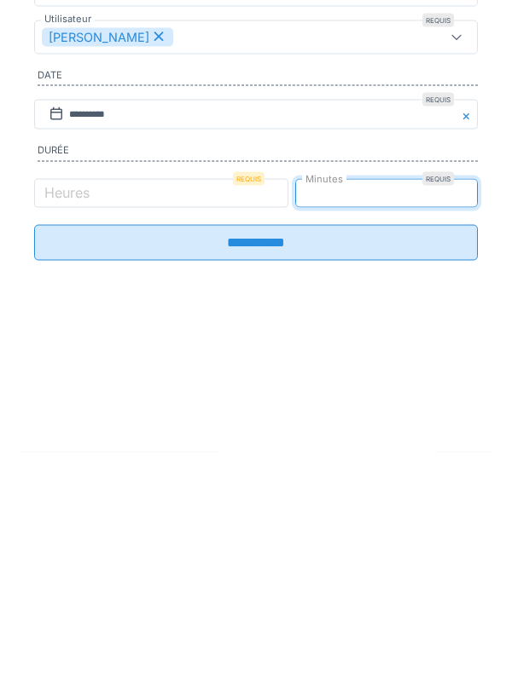
click at [176, 483] on input "**********" at bounding box center [255, 466] width 443 height 36
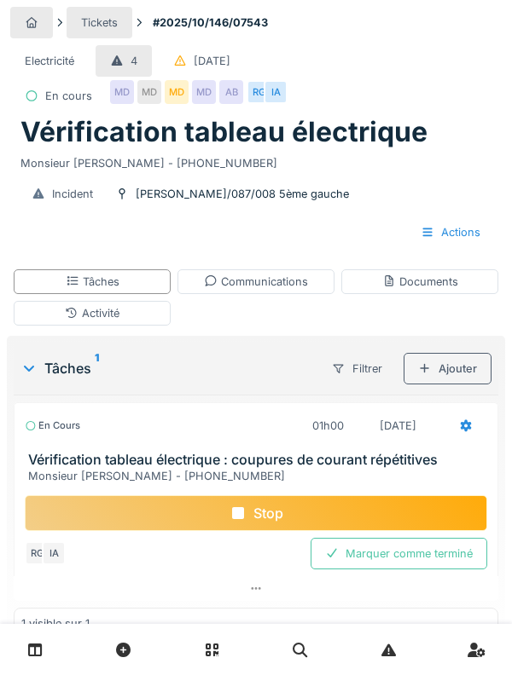
click at [49, 322] on div "Activité" at bounding box center [92, 313] width 157 height 25
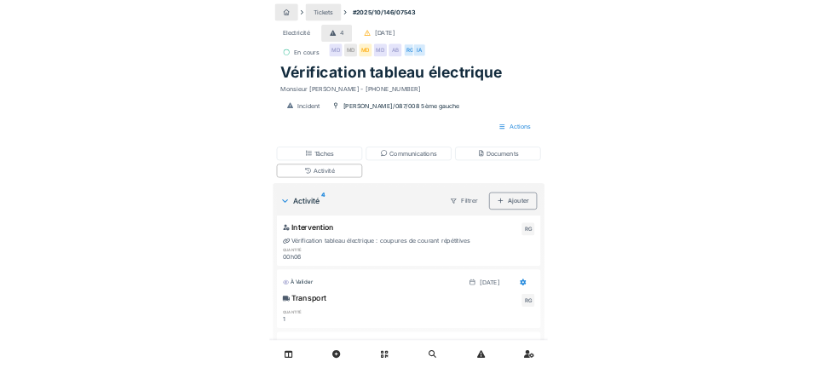
scroll to position [45, 0]
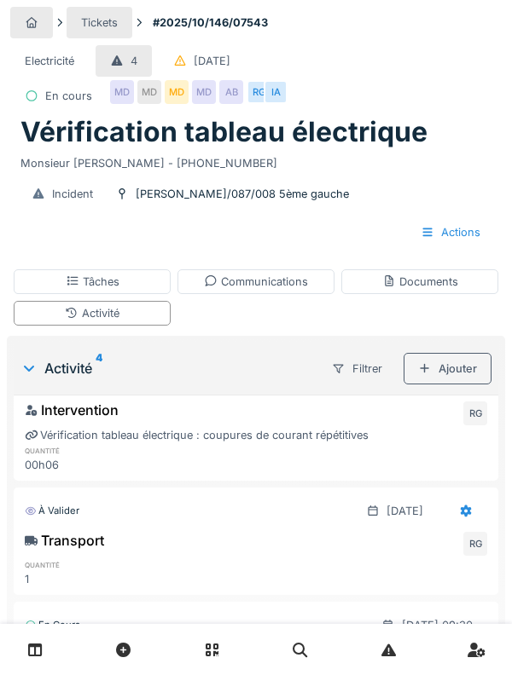
click at [107, 290] on div "Tâches" at bounding box center [92, 281] width 157 height 25
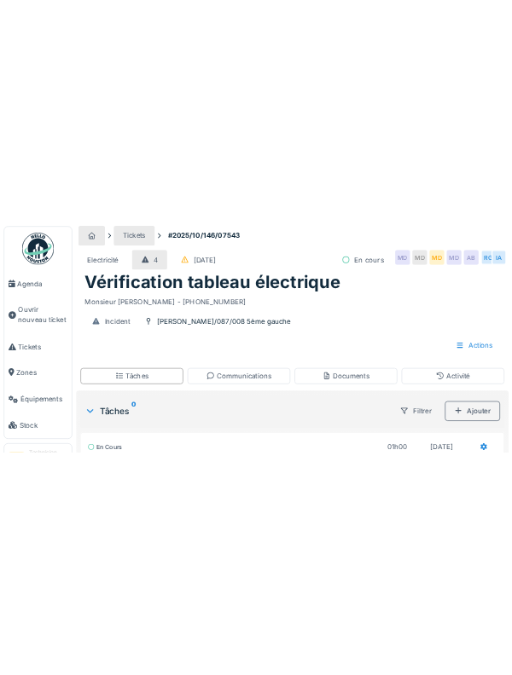
scroll to position [1, 0]
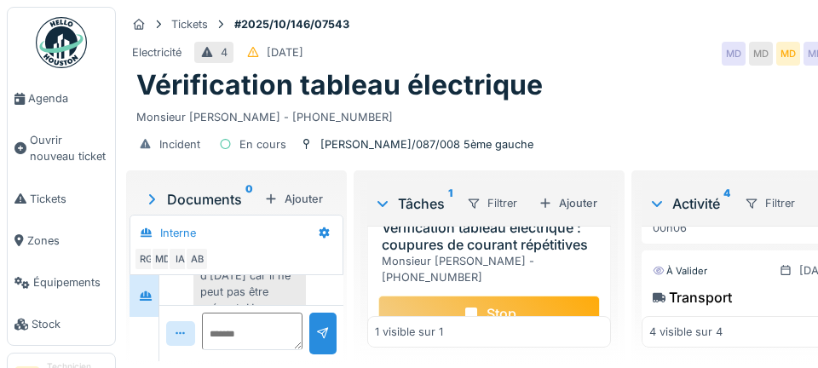
scroll to position [81, 0]
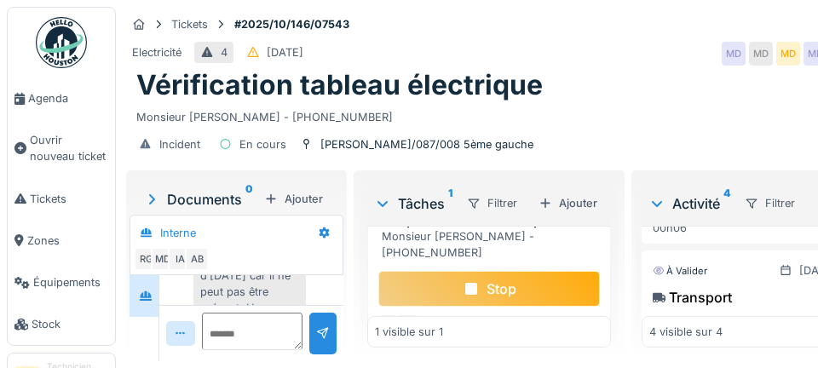
click at [549, 307] on div "Stop" at bounding box center [490, 289] width 222 height 36
